Goal: Information Seeking & Learning: Learn about a topic

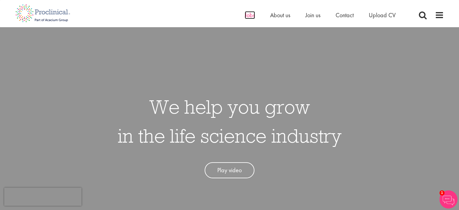
click at [245, 13] on span "Jobs" at bounding box center [250, 15] width 10 height 8
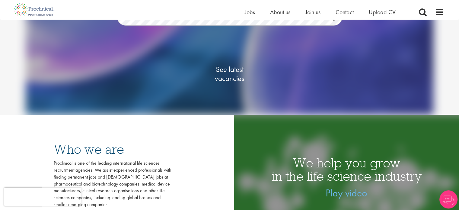
scroll to position [85, 0]
click at [223, 70] on span "See latest vacancies" at bounding box center [230, 74] width 60 height 18
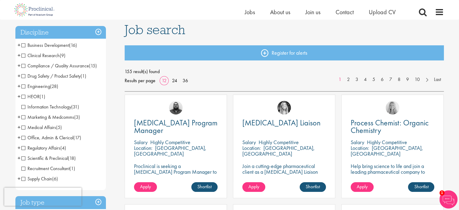
scroll to position [41, 0]
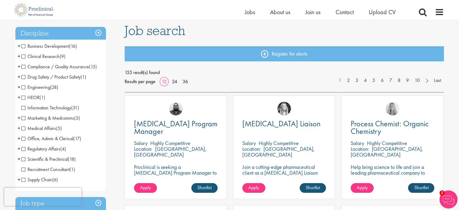
click at [33, 67] on span "Compliance / Quality Assurance" at bounding box center [55, 66] width 68 height 6
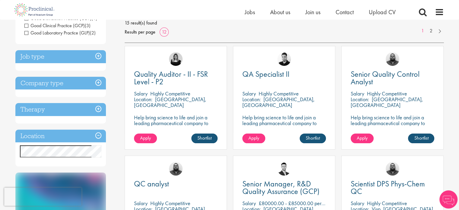
scroll to position [93, 0]
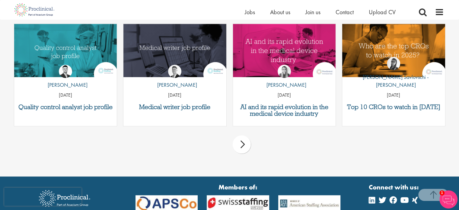
scroll to position [423, 0]
